Goal: Information Seeking & Learning: Learn about a topic

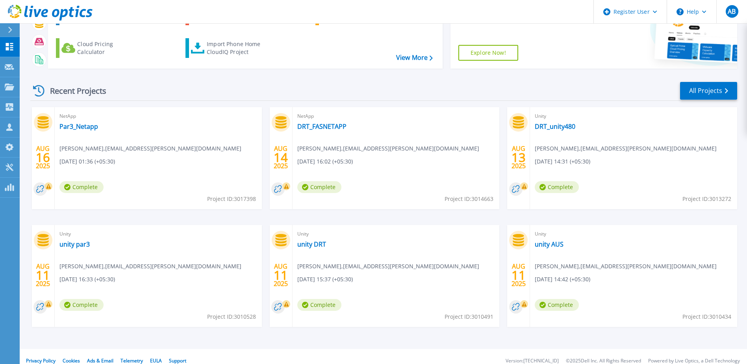
scroll to position [72, 0]
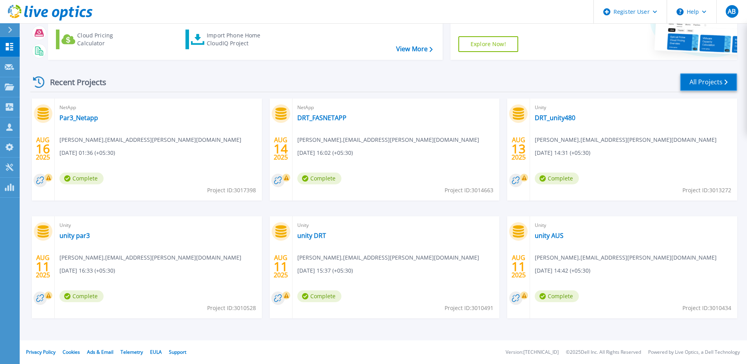
click at [704, 82] on link "All Projects" at bounding box center [708, 82] width 57 height 18
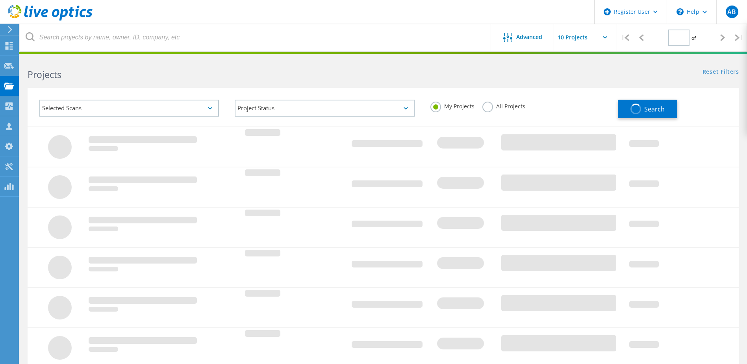
type input "1"
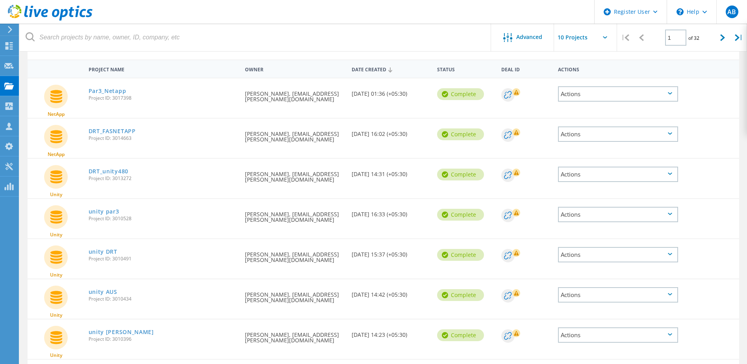
scroll to position [56, 0]
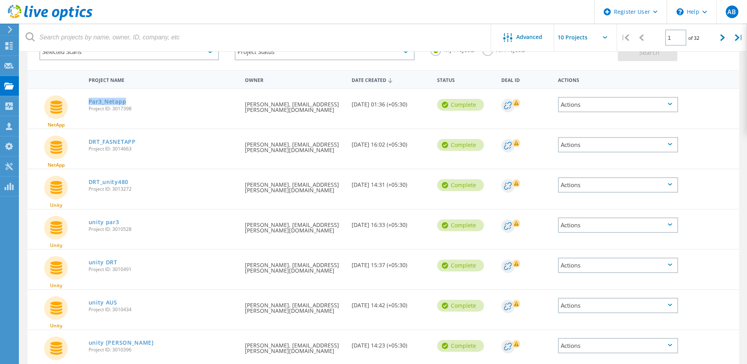
drag, startPoint x: 126, startPoint y: 101, endPoint x: 88, endPoint y: 102, distance: 38.2
click at [88, 102] on div "Par3_Netapp Project ID: 3017398" at bounding box center [163, 104] width 157 height 30
copy link "Par3_Netapp"
copy link "DRT_FASNETAPP"
drag, startPoint x: 141, startPoint y: 144, endPoint x: 90, endPoint y: 150, distance: 51.2
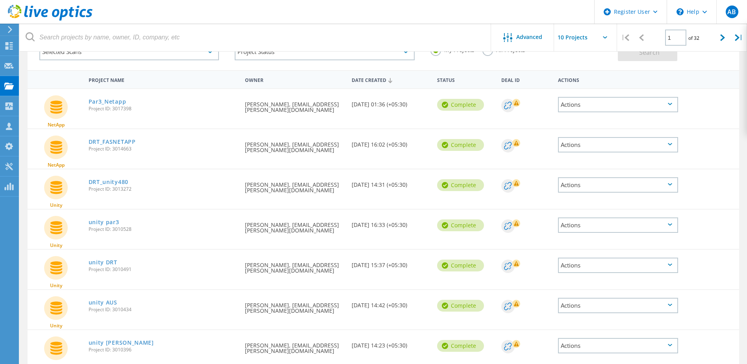
click at [90, 150] on div "DRT_FASNETAPP Project ID: 3014663" at bounding box center [163, 144] width 157 height 30
copy link "DRT_unity480"
drag, startPoint x: 130, startPoint y: 181, endPoint x: 90, endPoint y: 183, distance: 40.2
click at [90, 183] on div "DRT_unity480 Project ID: 3013272" at bounding box center [163, 184] width 157 height 30
copy link "unity par3"
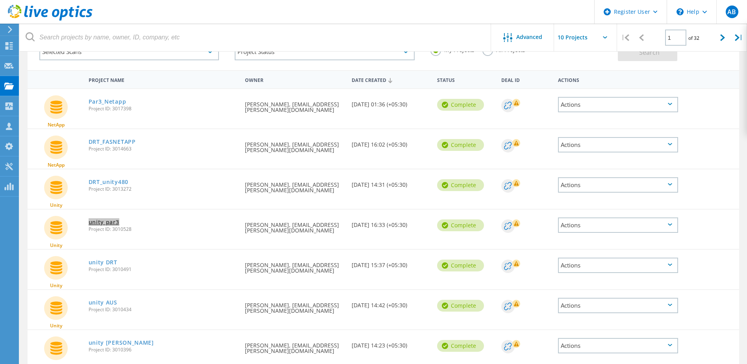
drag, startPoint x: 120, startPoint y: 220, endPoint x: 88, endPoint y: 220, distance: 31.9
click at [88, 220] on div "unity par3 Project ID: 3010528" at bounding box center [163, 224] width 157 height 30
copy link "unity DRT"
drag, startPoint x: 122, startPoint y: 264, endPoint x: 90, endPoint y: 264, distance: 32.3
copy link "unity AUS"
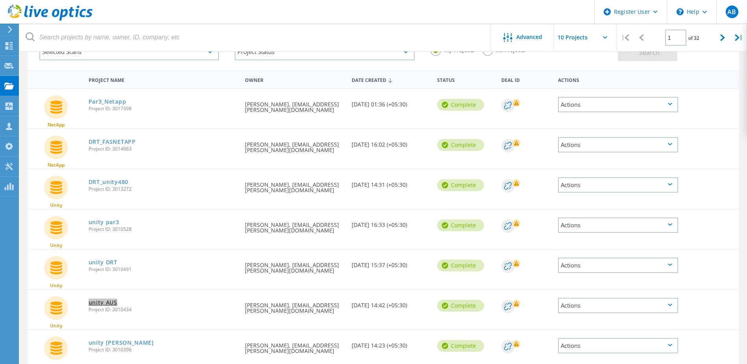
drag, startPoint x: 90, startPoint y: 264, endPoint x: 89, endPoint y: 304, distance: 40.6
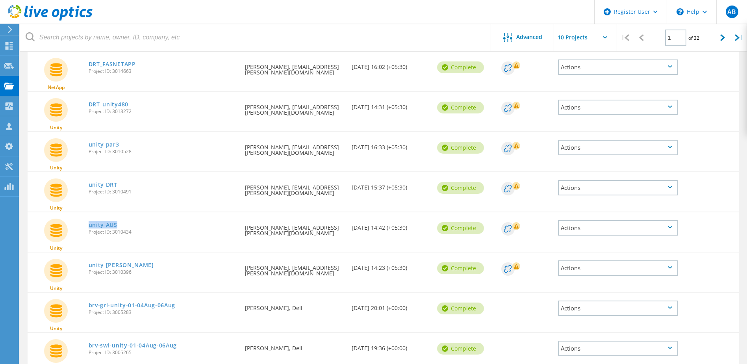
scroll to position [135, 0]
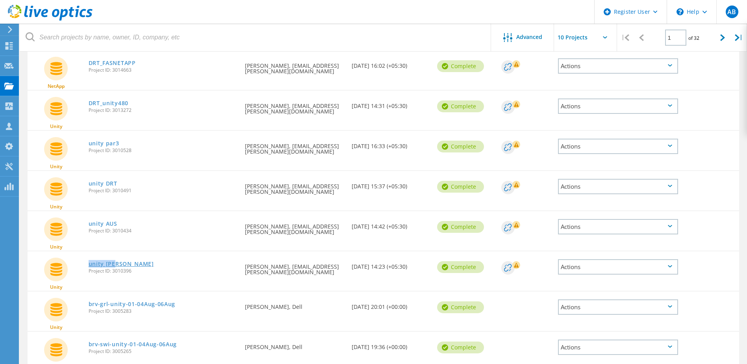
drag, startPoint x: 118, startPoint y: 263, endPoint x: 89, endPoint y: 263, distance: 29.1
click at [89, 263] on div "unity MEL Project ID: 3010396" at bounding box center [163, 266] width 157 height 30
copy link "unity MEL"
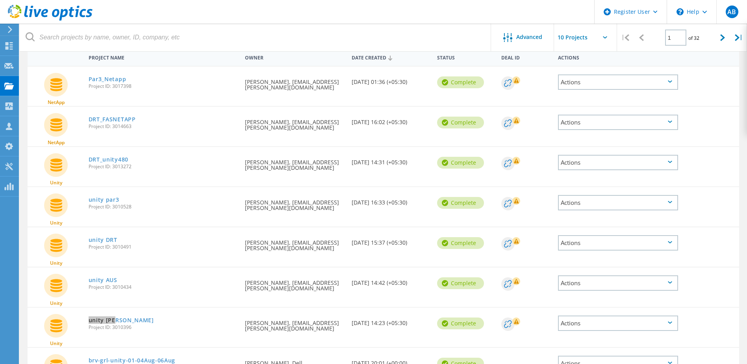
scroll to position [56, 0]
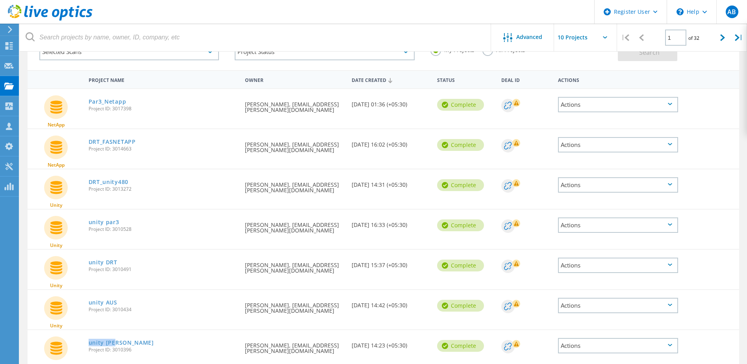
click at [587, 104] on div "Actions" at bounding box center [618, 104] width 120 height 15
click at [188, 135] on div "DRT_FASNETAPP Project ID: 3014663" at bounding box center [163, 144] width 157 height 30
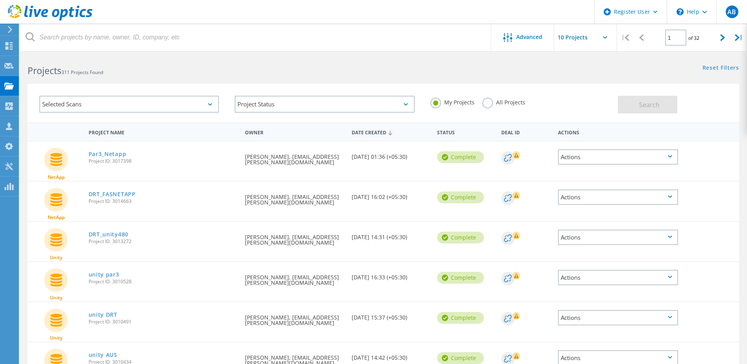
scroll to position [0, 0]
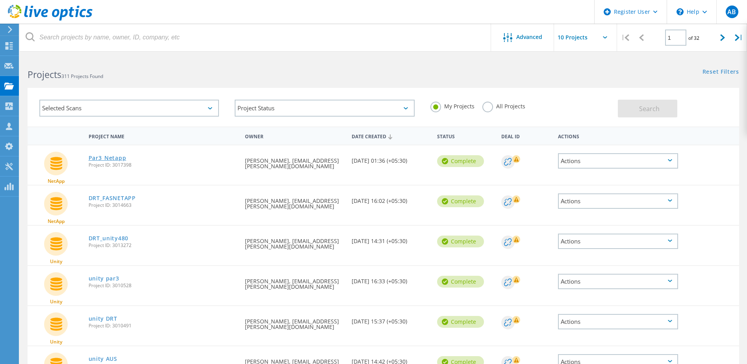
click at [113, 159] on link "Par3_Netapp" at bounding box center [108, 158] width 38 height 6
click at [119, 198] on link "DRT_FASNETAPP" at bounding box center [112, 198] width 47 height 6
drag, startPoint x: 137, startPoint y: 202, endPoint x: 86, endPoint y: 199, distance: 50.9
click at [86, 199] on div "DRT_FASNETAPP Project ID: 3014663" at bounding box center [163, 200] width 157 height 30
click at [117, 197] on link "DRT_FASNETAPP" at bounding box center [112, 198] width 47 height 6
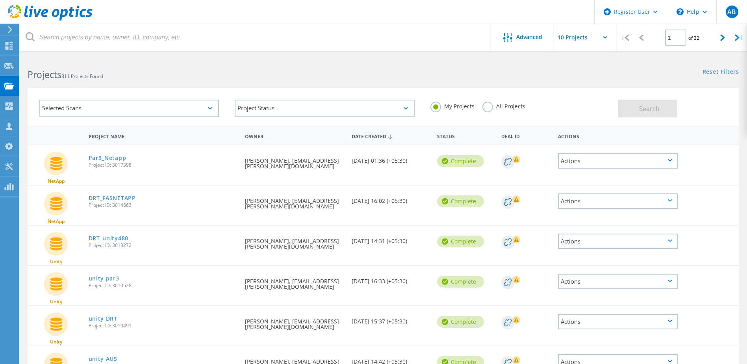
click at [115, 238] on link "DRT_unity480" at bounding box center [109, 238] width 40 height 6
click at [111, 278] on link "unity par3" at bounding box center [104, 279] width 31 height 6
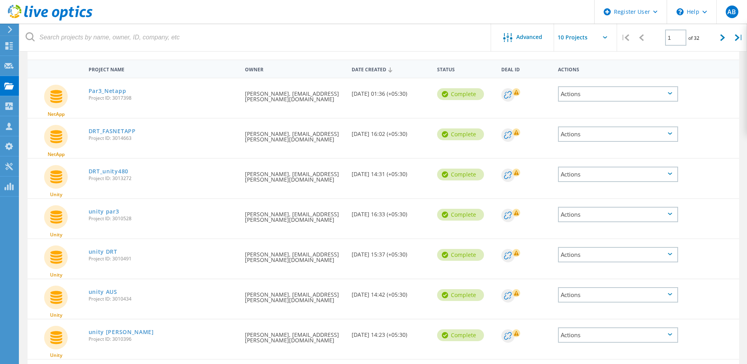
scroll to position [79, 0]
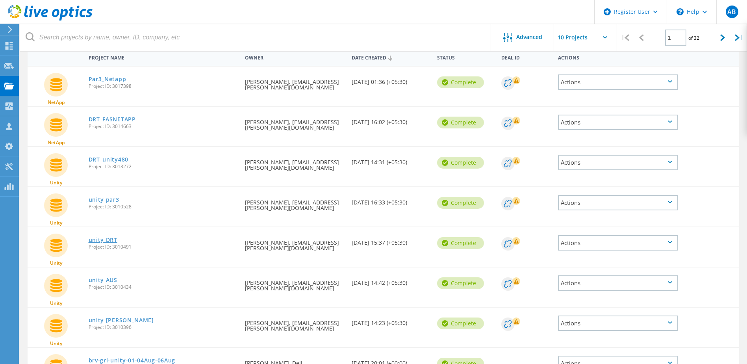
click at [111, 239] on link "unity DRT" at bounding box center [103, 240] width 29 height 6
drag, startPoint x: 119, startPoint y: 280, endPoint x: 75, endPoint y: 280, distance: 44.5
click at [77, 280] on div "Unity unity AUS Project ID: 3010434 Requested By Madan Kasireddy, madan.kasired…" at bounding box center [383, 286] width 711 height 39
click at [98, 280] on link "unity AUS" at bounding box center [103, 280] width 29 height 6
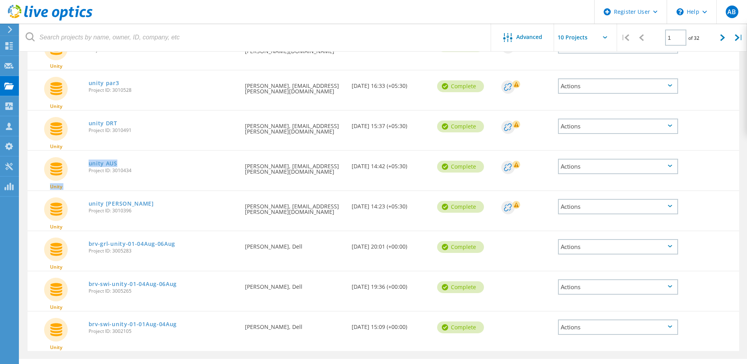
scroll to position [197, 0]
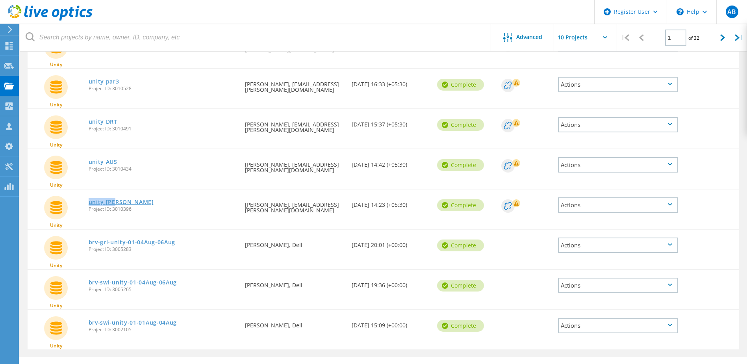
drag, startPoint x: 113, startPoint y: 203, endPoint x: 89, endPoint y: 203, distance: 23.2
click at [89, 203] on div "unity MEL Project ID: 3010396" at bounding box center [163, 204] width 157 height 30
click at [100, 202] on link "unity MEL" at bounding box center [121, 202] width 65 height 6
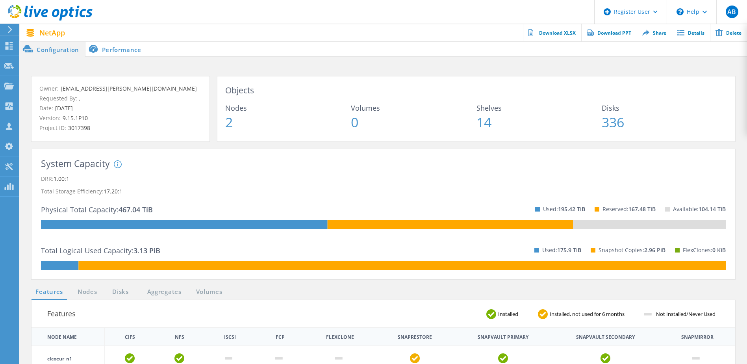
click at [122, 55] on li "Performance" at bounding box center [116, 49] width 62 height 16
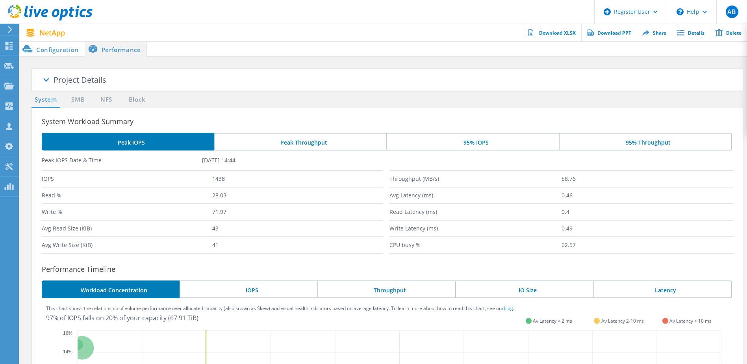
click at [426, 142] on li "95% IOPS" at bounding box center [472, 142] width 172 height 18
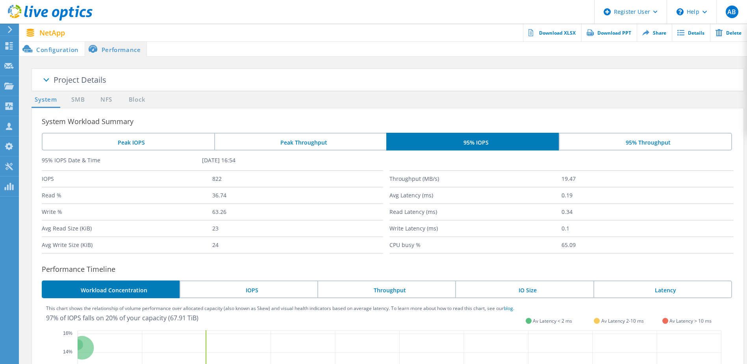
click at [52, 48] on li "Configuration" at bounding box center [52, 49] width 65 height 16
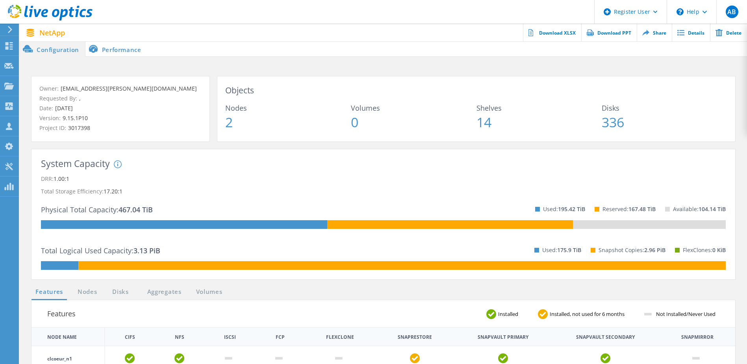
click at [113, 52] on li "Performance" at bounding box center [116, 49] width 62 height 16
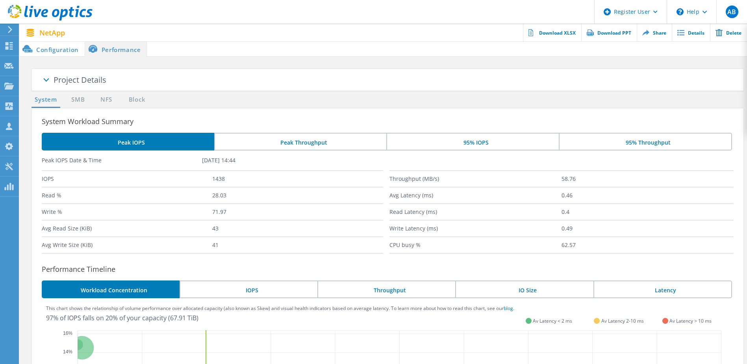
click at [57, 46] on li "Configuration" at bounding box center [52, 49] width 65 height 16
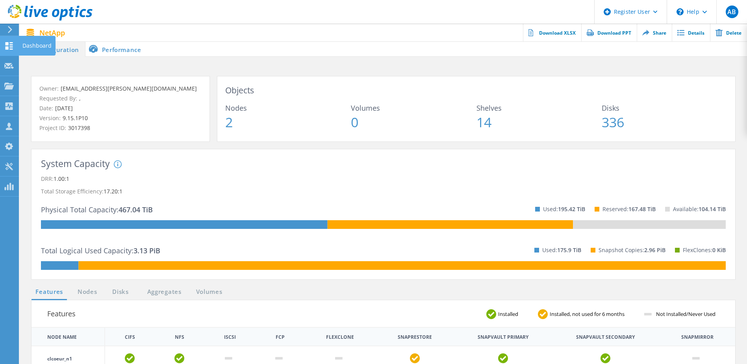
click at [13, 45] on icon at bounding box center [8, 45] width 9 height 7
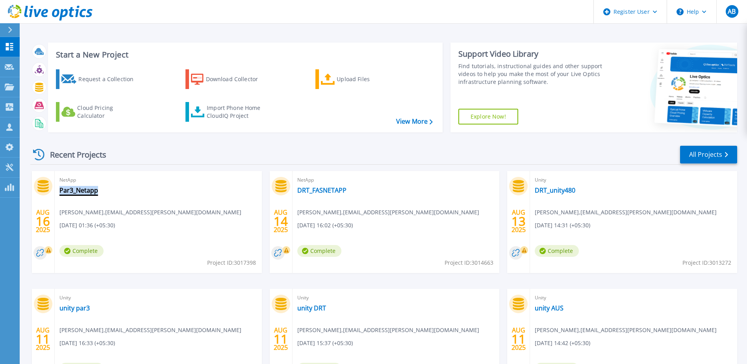
copy link "Par3_Netapp"
drag, startPoint x: 99, startPoint y: 191, endPoint x: 61, endPoint y: 194, distance: 38.3
click at [83, 189] on link "Par3_Netapp" at bounding box center [78, 190] width 39 height 8
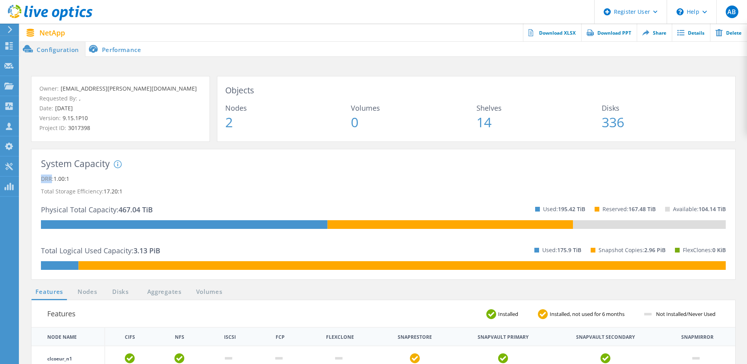
drag, startPoint x: 41, startPoint y: 179, endPoint x: 51, endPoint y: 179, distance: 9.9
click at [51, 179] on p "DRR: 1.00:1" at bounding box center [383, 178] width 685 height 13
copy p "DRR"
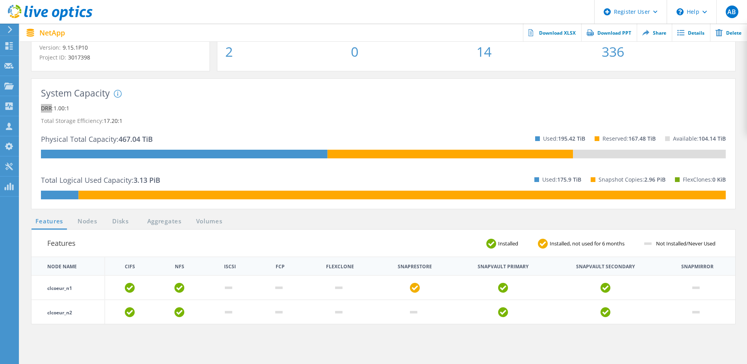
scroll to position [79, 0]
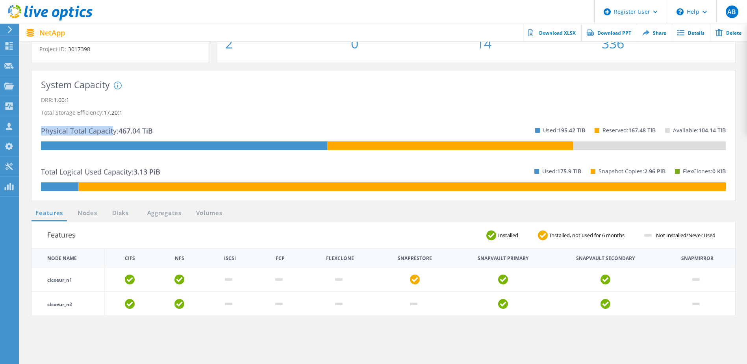
drag, startPoint x: 42, startPoint y: 130, endPoint x: 111, endPoint y: 132, distance: 69.7
click at [111, 132] on p "Physical Total Capacity: 467.04 TiB" at bounding box center [97, 130] width 112 height 13
copy p "Physical Total Capacity"
drag, startPoint x: 121, startPoint y: 131, endPoint x: 130, endPoint y: 129, distance: 8.8
click at [130, 129] on div "System DRR represents DRR w/o SnapShots and FlexClones for newer OnTap versions…" at bounding box center [178, 110] width 128 height 58
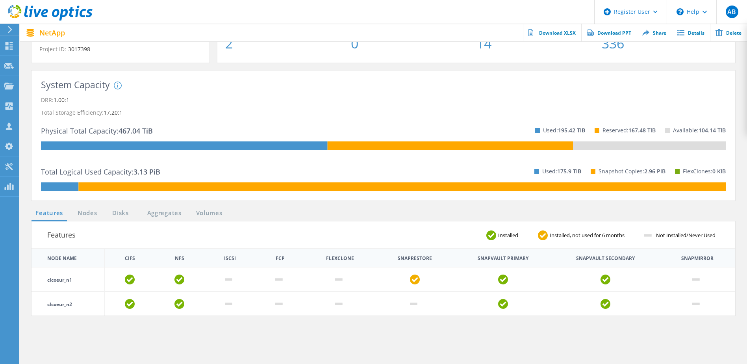
drag, startPoint x: 119, startPoint y: 130, endPoint x: 128, endPoint y: 130, distance: 8.7
click at [128, 130] on div "System DRR represents DRR w/o SnapShots and FlexClones for newer OnTap versions…" at bounding box center [178, 110] width 128 height 58
drag, startPoint x: 41, startPoint y: 171, endPoint x: 130, endPoint y: 174, distance: 88.6
click at [130, 174] on p "Total Logical Used Capacity: 3.13 PiB" at bounding box center [100, 171] width 119 height 13
copy p "Total Logical Used Capacity"
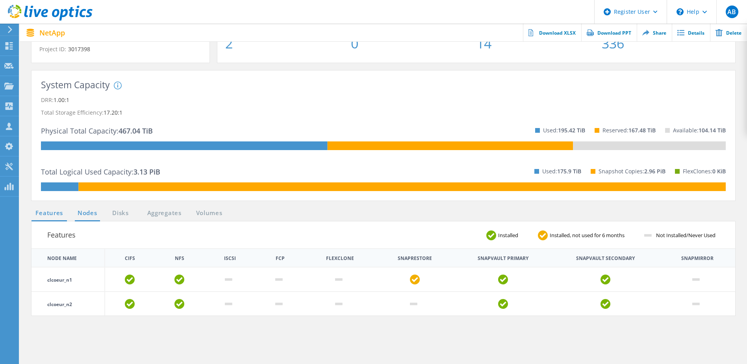
click at [85, 213] on link "Nodes" at bounding box center [87, 213] width 25 height 10
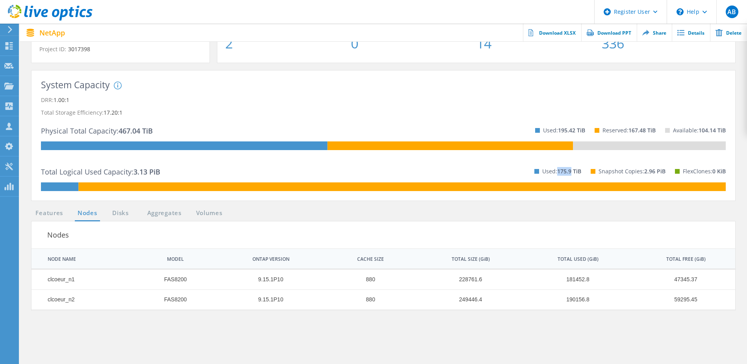
drag, startPoint x: 558, startPoint y: 169, endPoint x: 570, endPoint y: 169, distance: 12.6
click at [570, 169] on span "175.9 TiB" at bounding box center [569, 170] width 24 height 7
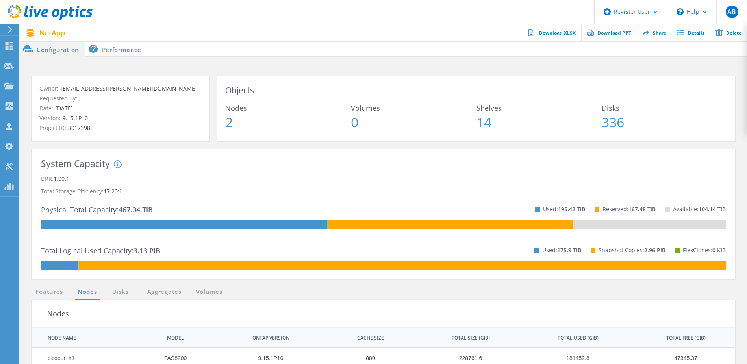
click at [122, 50] on li "Performance" at bounding box center [116, 49] width 62 height 16
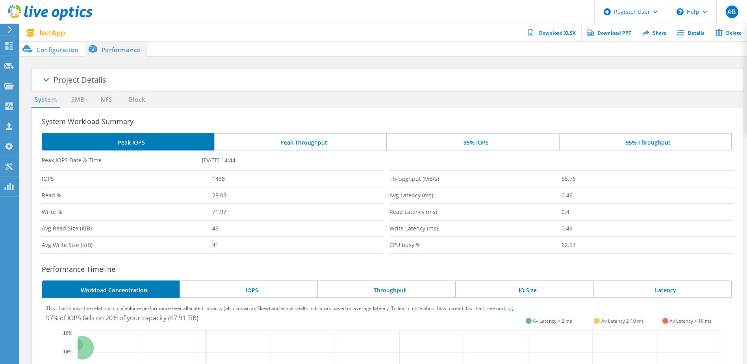
click at [458, 143] on li "95% IOPS" at bounding box center [472, 142] width 172 height 18
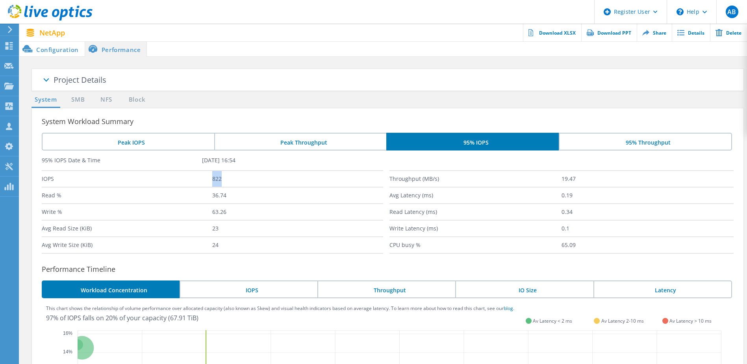
drag, startPoint x: 225, startPoint y: 181, endPoint x: 213, endPoint y: 180, distance: 12.3
click at [213, 180] on label "822" at bounding box center [297, 179] width 170 height 16
copy label "822"
drag, startPoint x: 64, startPoint y: 197, endPoint x: 43, endPoint y: 197, distance: 20.9
click at [43, 197] on label "Read %" at bounding box center [127, 195] width 170 height 16
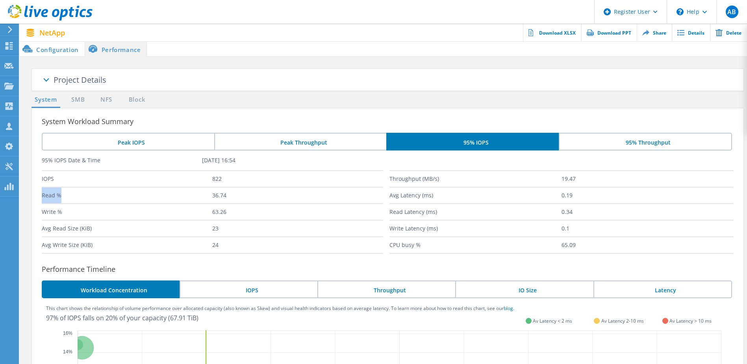
copy label "Read %"
drag, startPoint x: 213, startPoint y: 194, endPoint x: 226, endPoint y: 194, distance: 13.0
click at [226, 194] on label "36.74" at bounding box center [297, 195] width 170 height 16
copy label "36.74"
drag, startPoint x: 66, startPoint y: 210, endPoint x: 42, endPoint y: 212, distance: 24.5
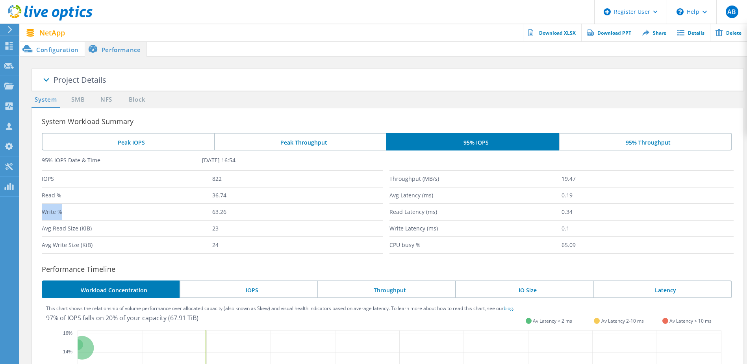
click at [42, 212] on label "Write %" at bounding box center [127, 212] width 170 height 16
copy label "Write %"
drag, startPoint x: 94, startPoint y: 226, endPoint x: 42, endPoint y: 229, distance: 51.7
click at [42, 229] on label "Avg Read Size (KiB)" at bounding box center [127, 228] width 170 height 16
drag, startPoint x: 42, startPoint y: 229, endPoint x: 72, endPoint y: 230, distance: 29.5
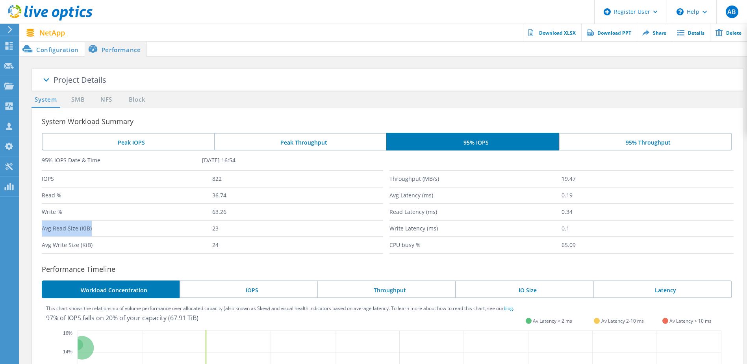
click at [72, 230] on label "Avg Read Size (KiB)" at bounding box center [127, 228] width 170 height 16
drag, startPoint x: 93, startPoint y: 229, endPoint x: 43, endPoint y: 230, distance: 50.4
click at [43, 230] on label "Avg Read Size (KiB)" at bounding box center [127, 228] width 170 height 16
copy label "Avg Read Size (KiB)"
drag, startPoint x: 100, startPoint y: 244, endPoint x: 43, endPoint y: 241, distance: 56.7
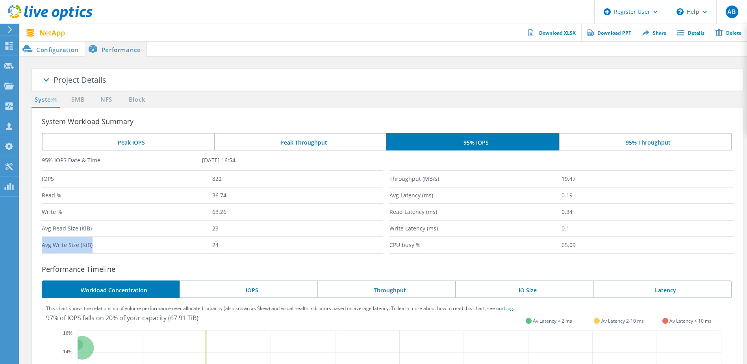
click at [43, 241] on label "Avg Write Size (KiB)" at bounding box center [127, 245] width 170 height 16
copy label "Avg Write Size (KiB)"
drag, startPoint x: 230, startPoint y: 211, endPoint x: 213, endPoint y: 214, distance: 17.2
click at [213, 214] on label "63.26" at bounding box center [297, 212] width 170 height 16
copy label "63.26"
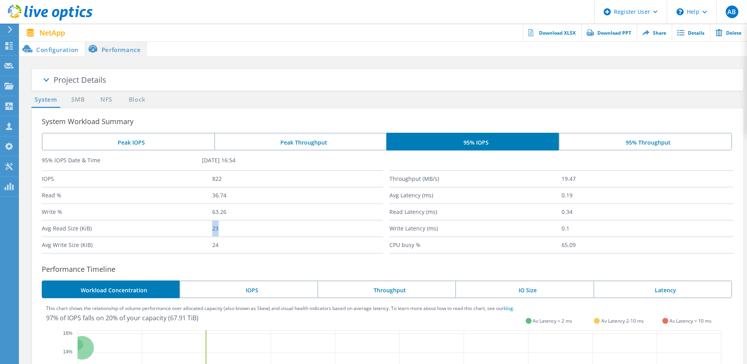
drag, startPoint x: 222, startPoint y: 228, endPoint x: 211, endPoint y: 228, distance: 10.6
click at [211, 228] on div "Avg Read Size (KiB) 23" at bounding box center [212, 228] width 341 height 17
click at [294, 139] on li "Peak Throughput" at bounding box center [300, 142] width 172 height 18
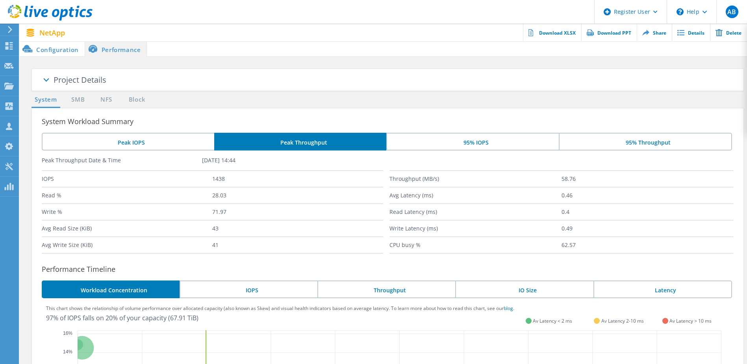
click at [181, 141] on li "Peak IOPS" at bounding box center [128, 142] width 172 height 18
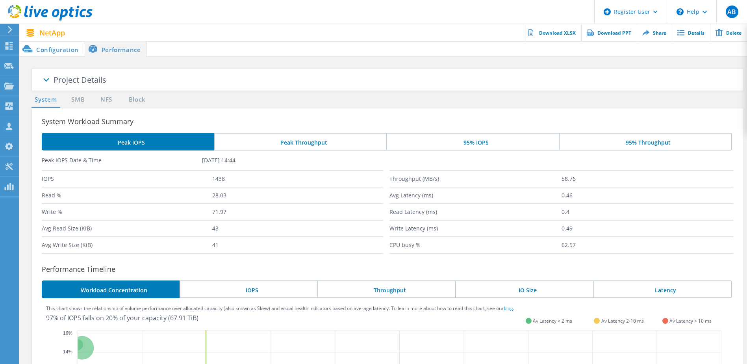
click at [59, 48] on li "Configuration" at bounding box center [52, 49] width 65 height 16
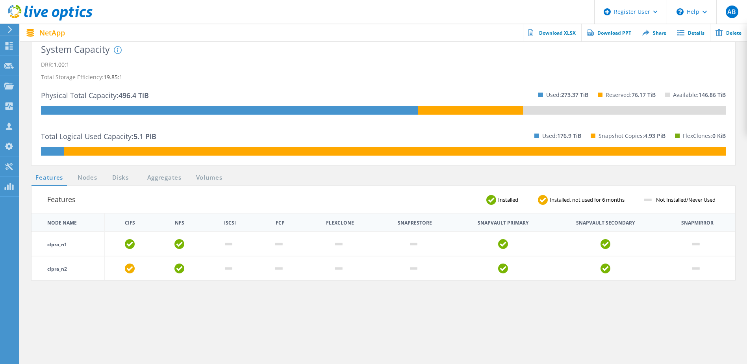
scroll to position [118, 0]
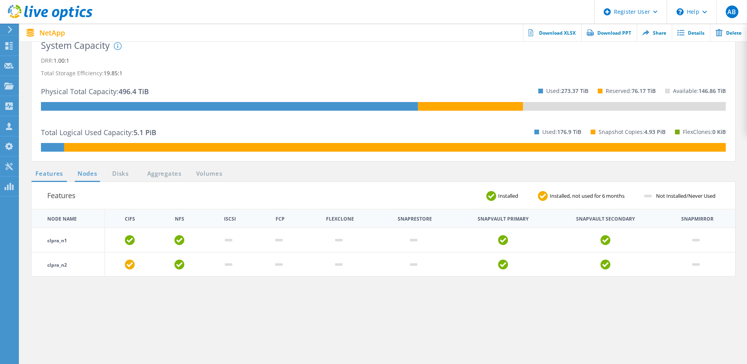
click at [95, 174] on link "Nodes" at bounding box center [87, 174] width 25 height 10
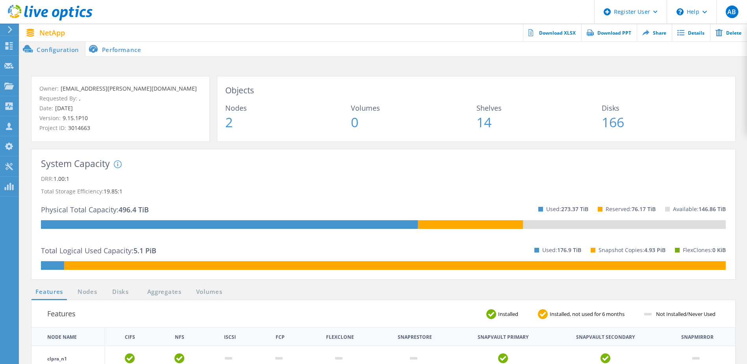
click at [119, 48] on li "Performance" at bounding box center [116, 49] width 62 height 16
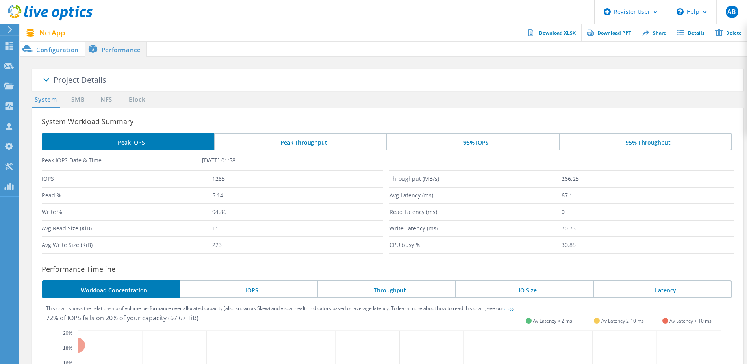
click at [491, 139] on li "95% IOPS" at bounding box center [472, 142] width 172 height 18
